Goal: Task Accomplishment & Management: Manage account settings

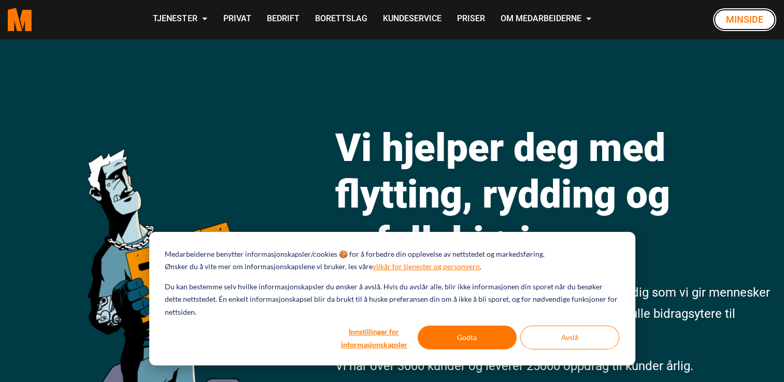
click at [746, 18] on link "Minside" at bounding box center [744, 19] width 63 height 23
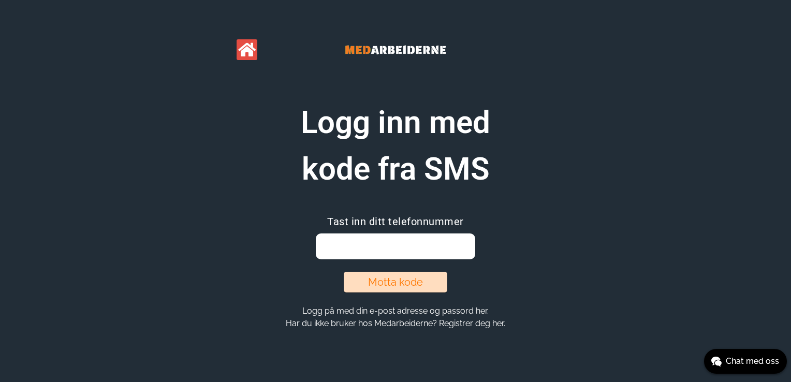
click at [419, 251] on input "email" at bounding box center [395, 247] width 159 height 26
type input "91586629"
click at [383, 284] on button "Motta kode" at bounding box center [396, 282] width 104 height 21
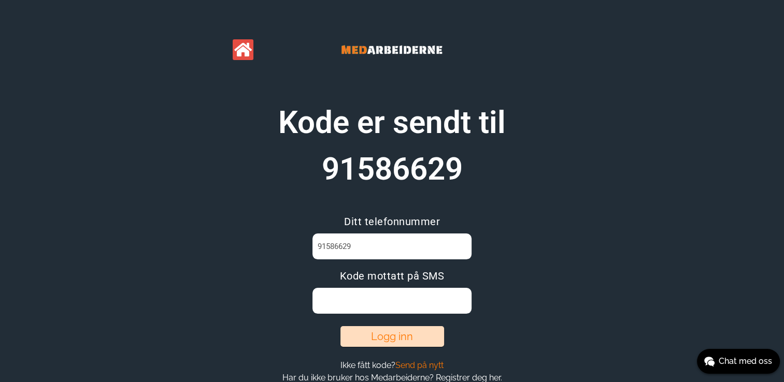
click at [379, 301] on input at bounding box center [391, 301] width 159 height 26
type input "UY4CPK0I"
click at [389, 337] on button "Logg inn" at bounding box center [392, 336] width 104 height 21
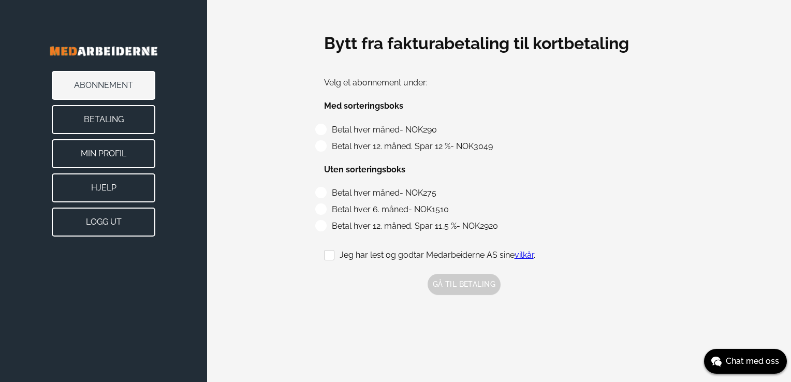
click at [99, 121] on button "Betaling" at bounding box center [104, 119] width 104 height 29
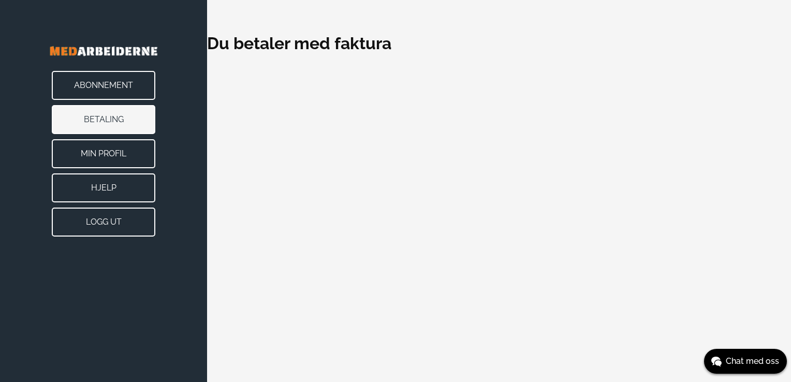
click at [104, 152] on button "Min Profil" at bounding box center [104, 153] width 104 height 29
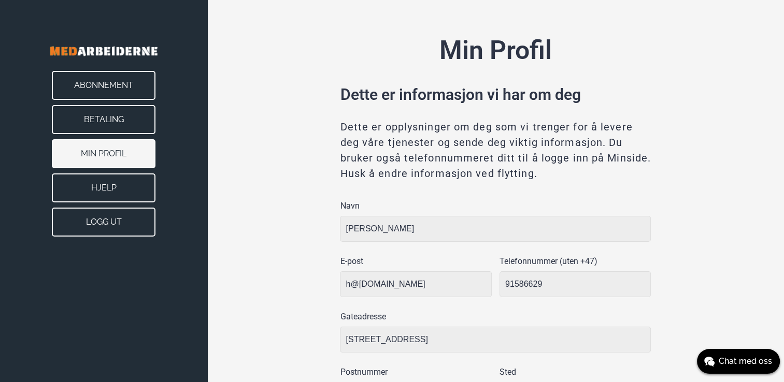
type input "Oslo"
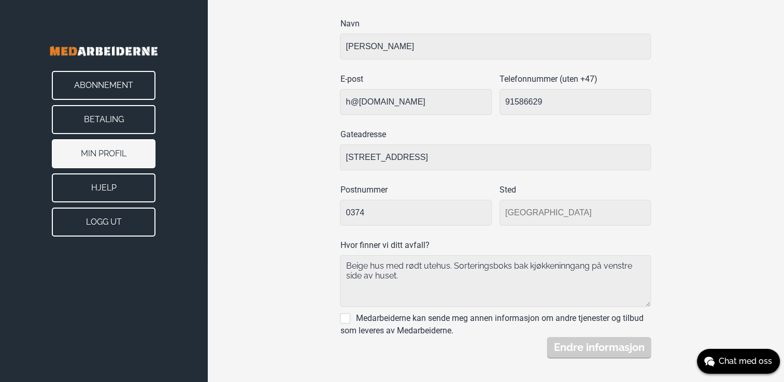
scroll to position [189, 0]
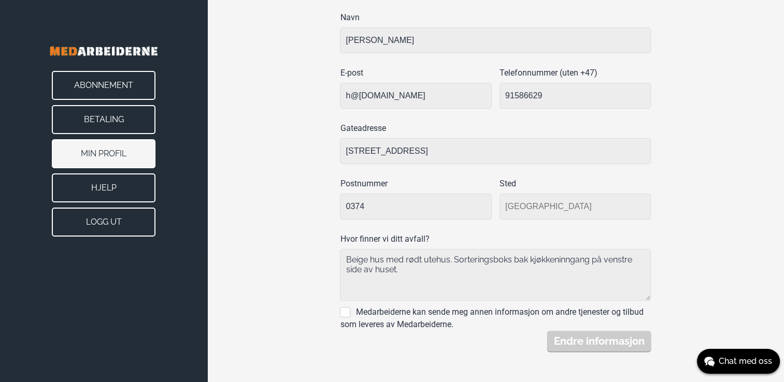
click at [484, 217] on input "0374" at bounding box center [416, 207] width 152 height 26
click at [91, 84] on button "Abonnement" at bounding box center [104, 85] width 104 height 29
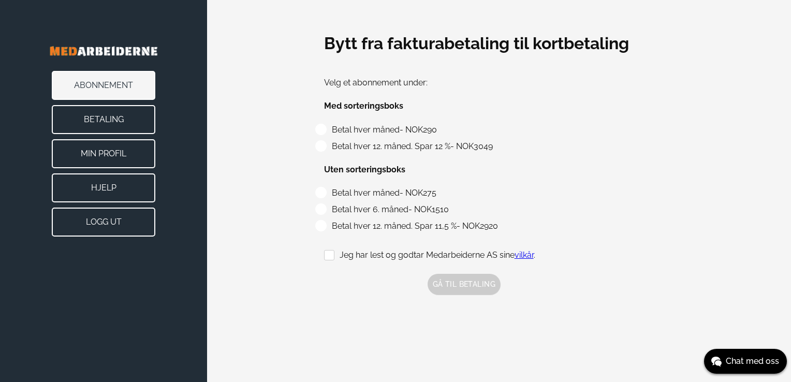
click at [102, 183] on button "Hjelp" at bounding box center [104, 188] width 104 height 29
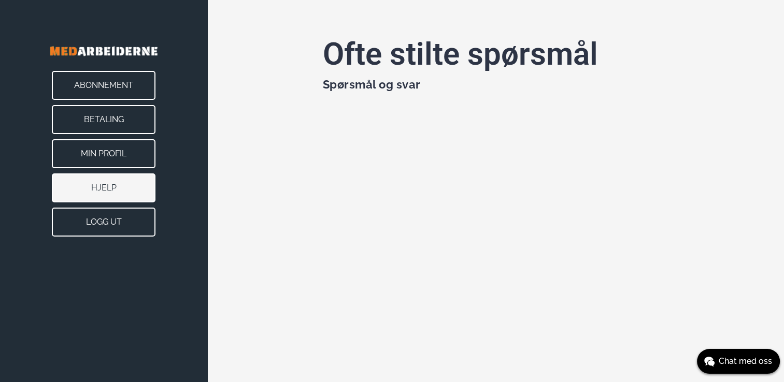
click at [107, 82] on button "Abonnement" at bounding box center [104, 85] width 104 height 29
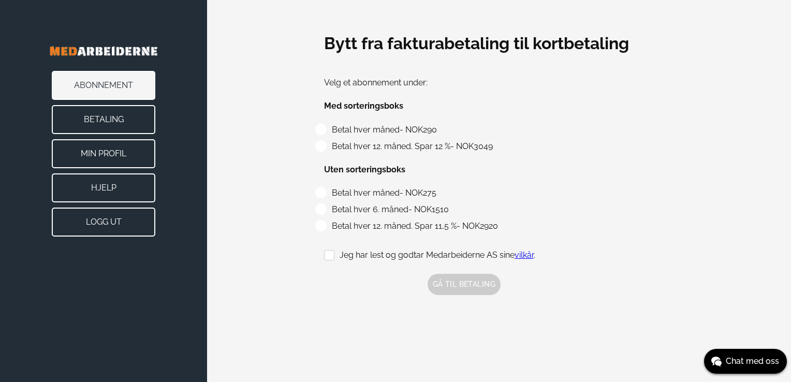
click at [121, 119] on button "Betaling" at bounding box center [104, 119] width 104 height 29
